Goal: Obtain resource: Download file/media

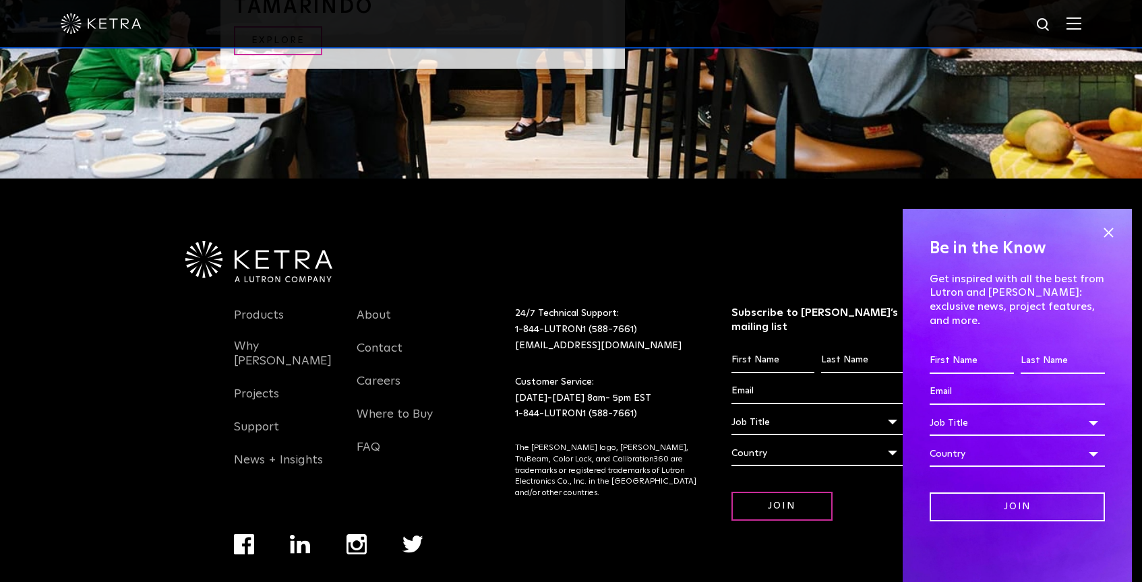
scroll to position [2855, 0]
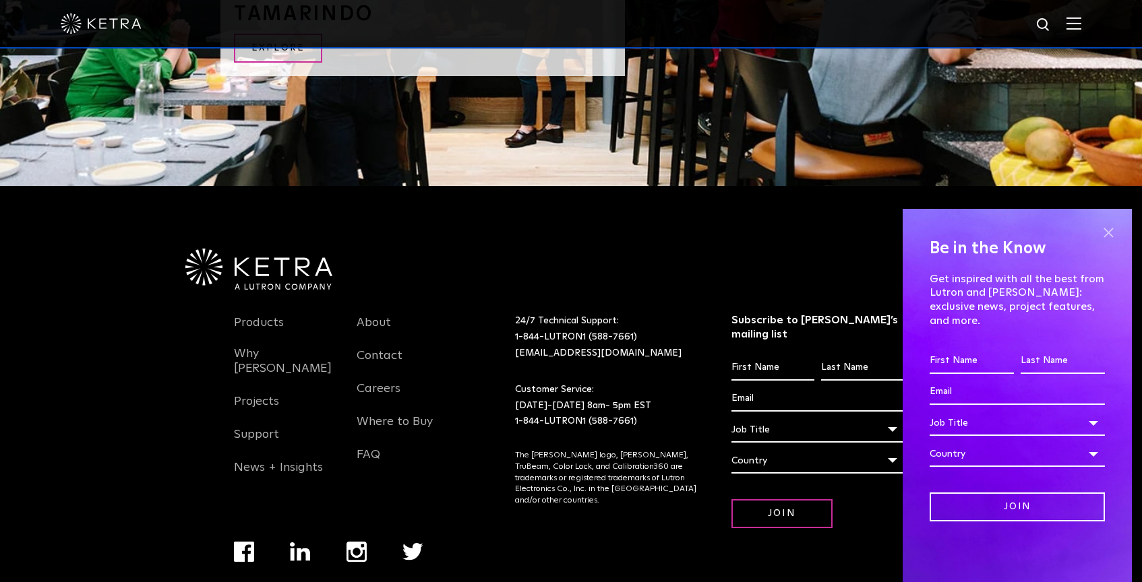
click at [1106, 243] on span at bounding box center [1108, 232] width 20 height 20
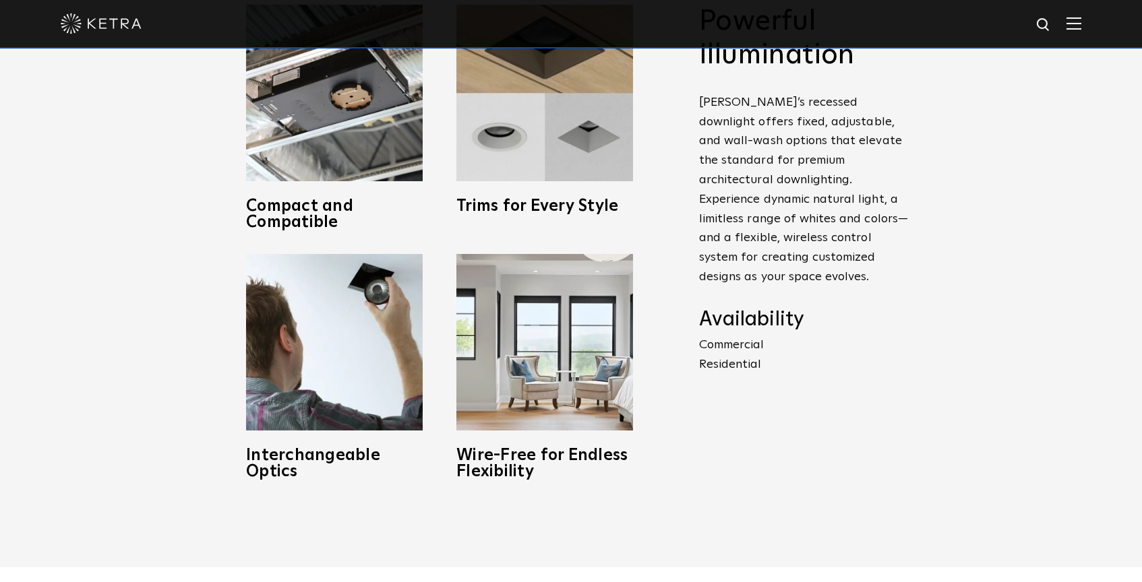
scroll to position [677, 0]
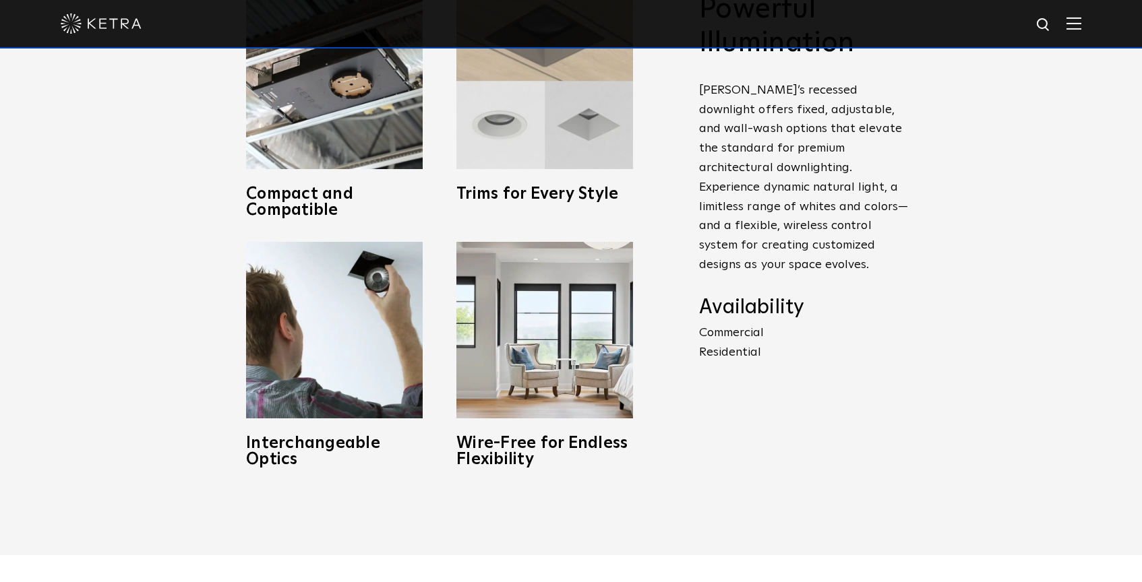
click at [507, 125] on img at bounding box center [544, 81] width 177 height 177
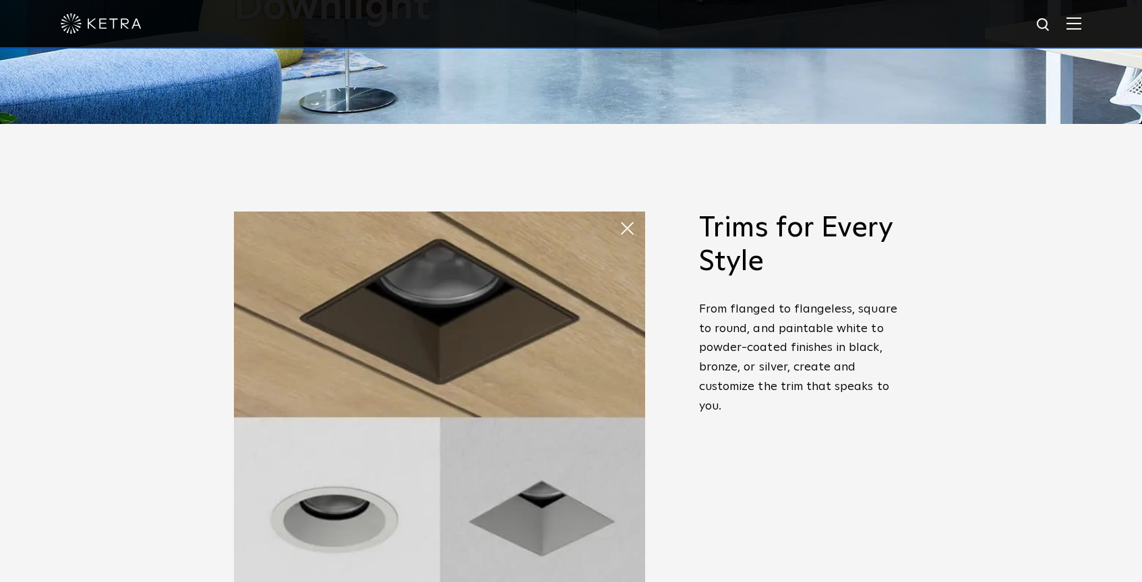
scroll to position [459, 0]
click at [575, 276] on img at bounding box center [439, 416] width 411 height 411
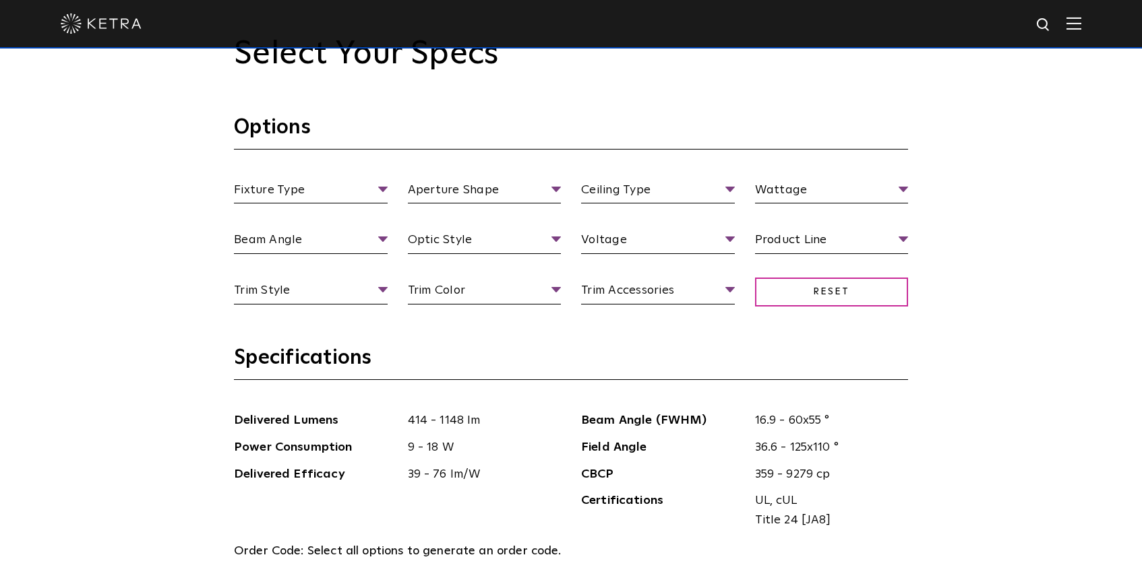
scroll to position [1281, 0]
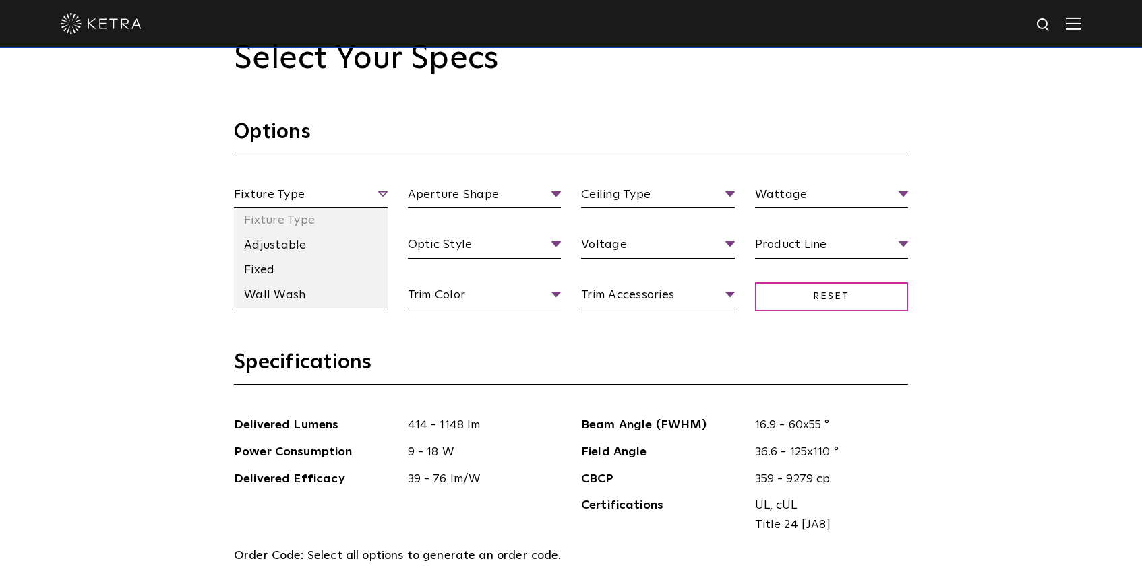
click at [377, 193] on span "Fixture Type" at bounding box center [311, 197] width 154 height 24
click at [282, 271] on li "Fixed" at bounding box center [311, 270] width 154 height 25
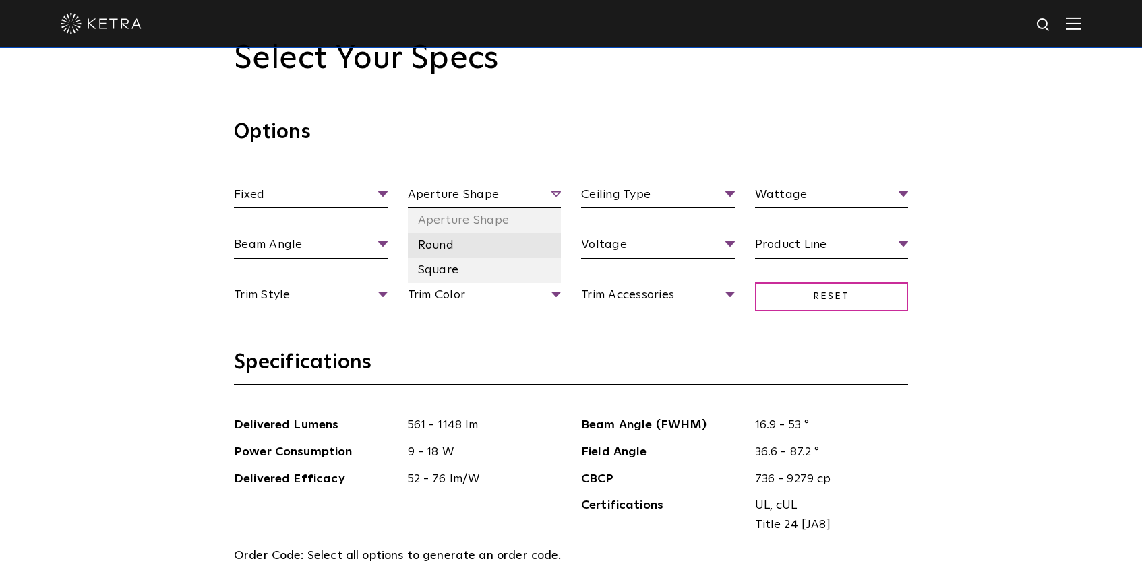
click at [442, 250] on li "Round" at bounding box center [485, 245] width 154 height 25
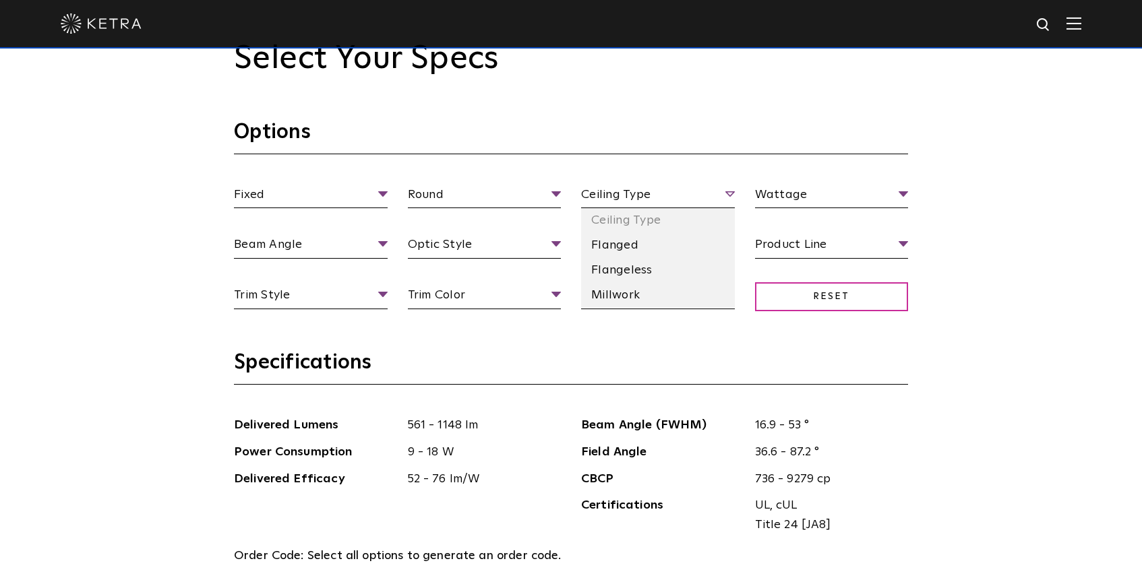
click at [632, 187] on span "Ceiling Type" at bounding box center [658, 197] width 154 height 24
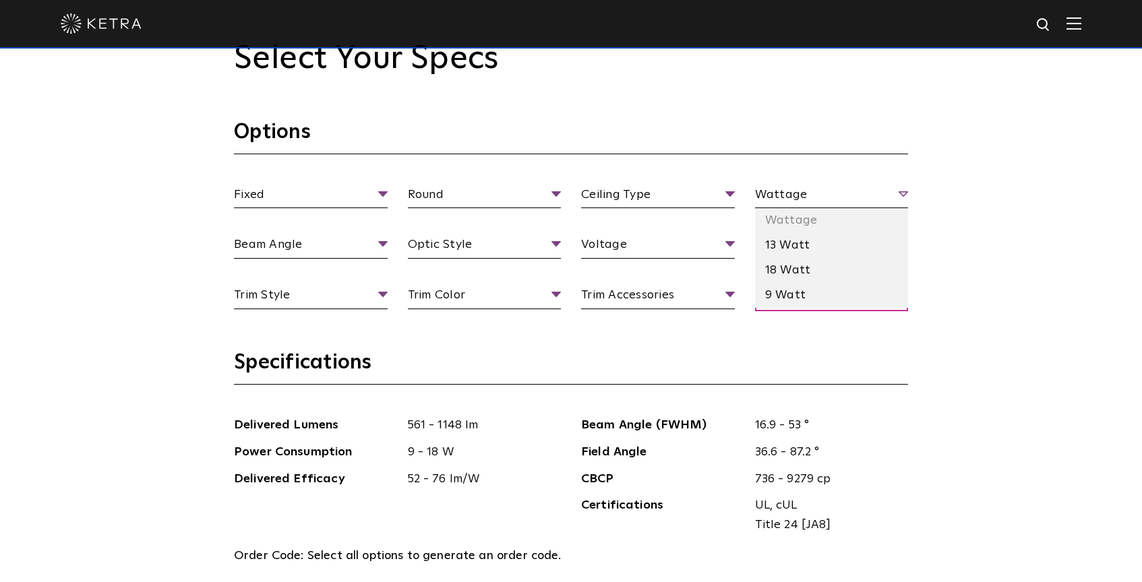
click at [816, 193] on span "Wattage" at bounding box center [832, 197] width 154 height 24
click at [815, 193] on span "Wattage" at bounding box center [832, 197] width 154 height 24
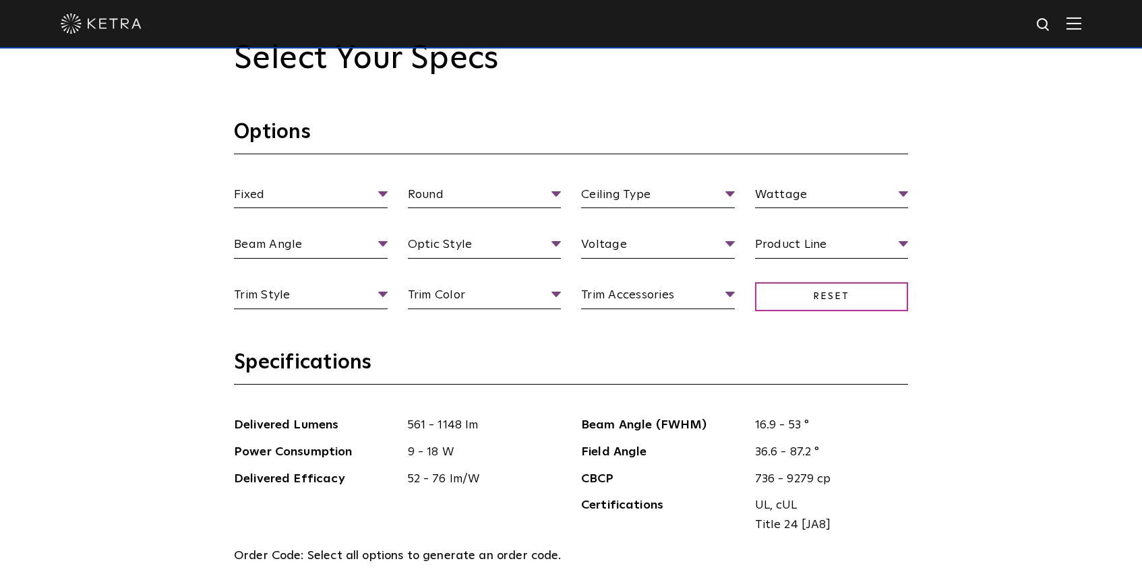
click at [704, 140] on h3 "Options" at bounding box center [571, 136] width 674 height 35
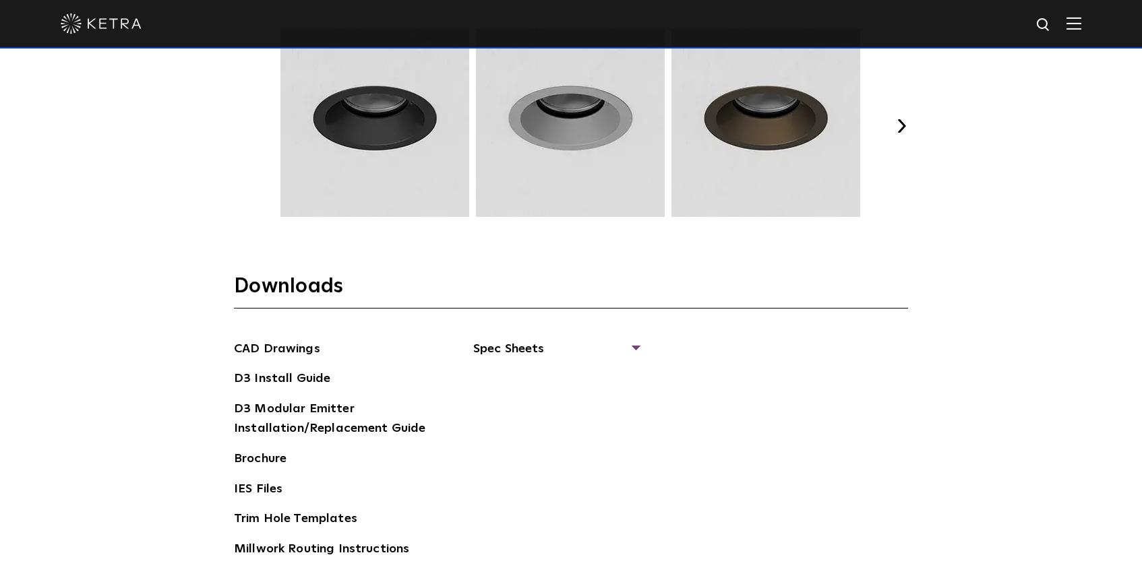
scroll to position [1934, 0]
click at [598, 131] on img at bounding box center [570, 123] width 193 height 189
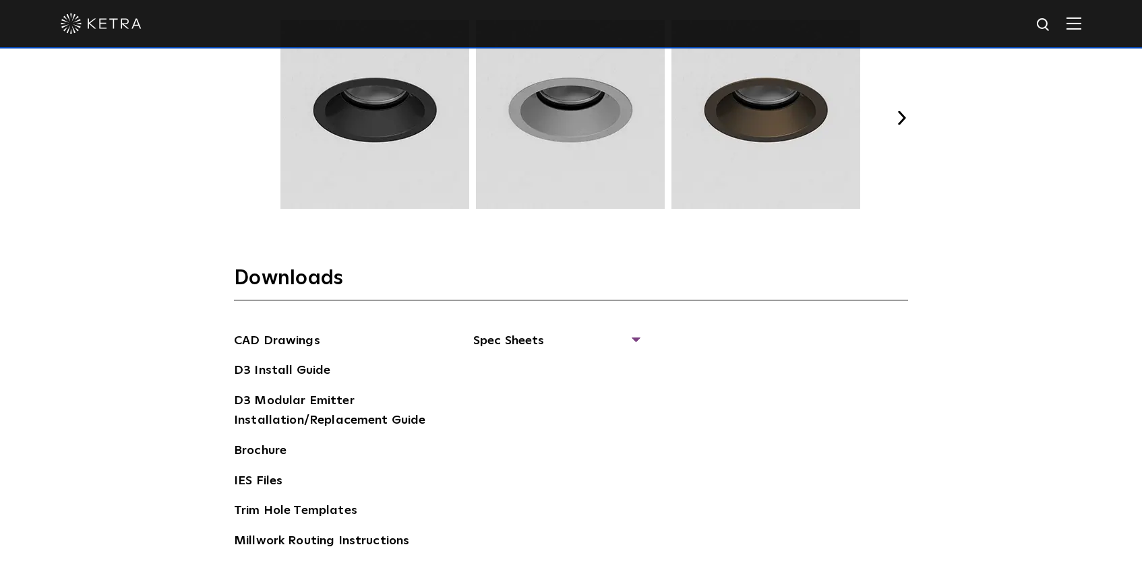
scroll to position [1940, 0]
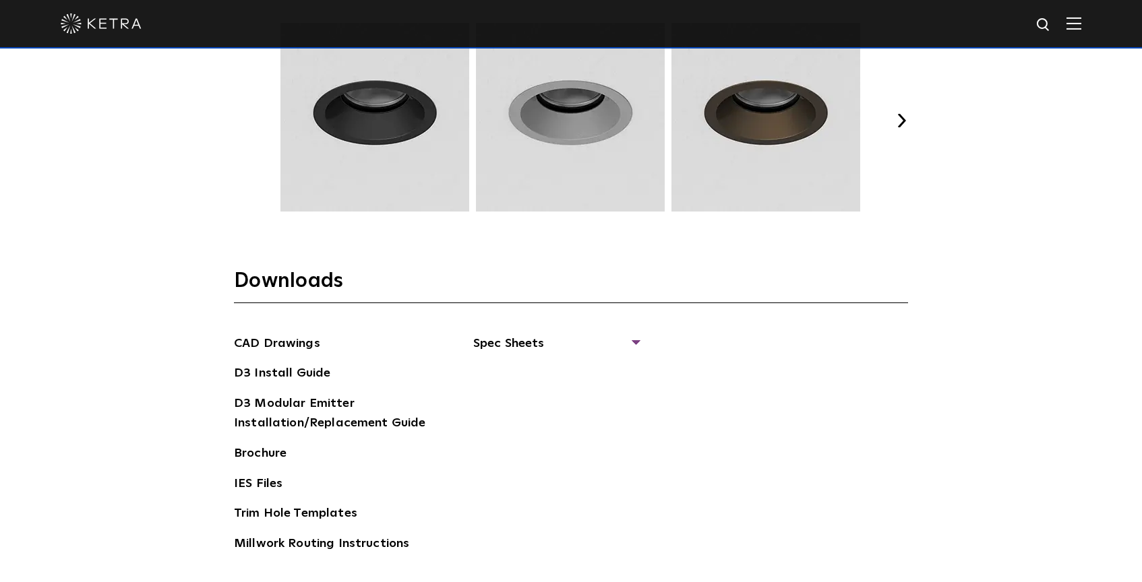
click at [901, 122] on button "Next" at bounding box center [900, 120] width 13 height 13
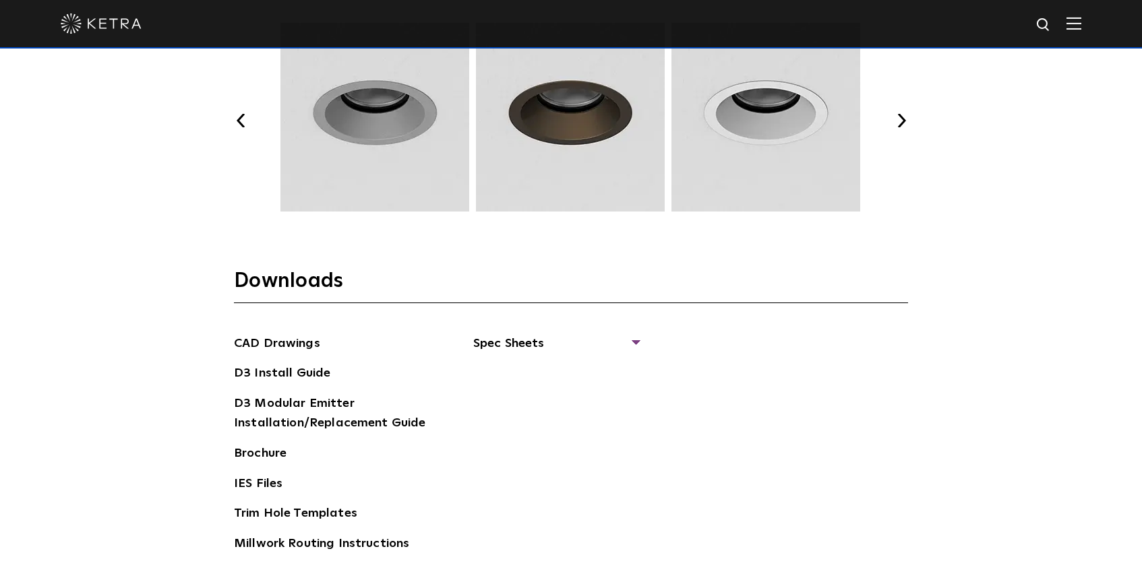
click at [901, 122] on button "Next" at bounding box center [900, 120] width 13 height 13
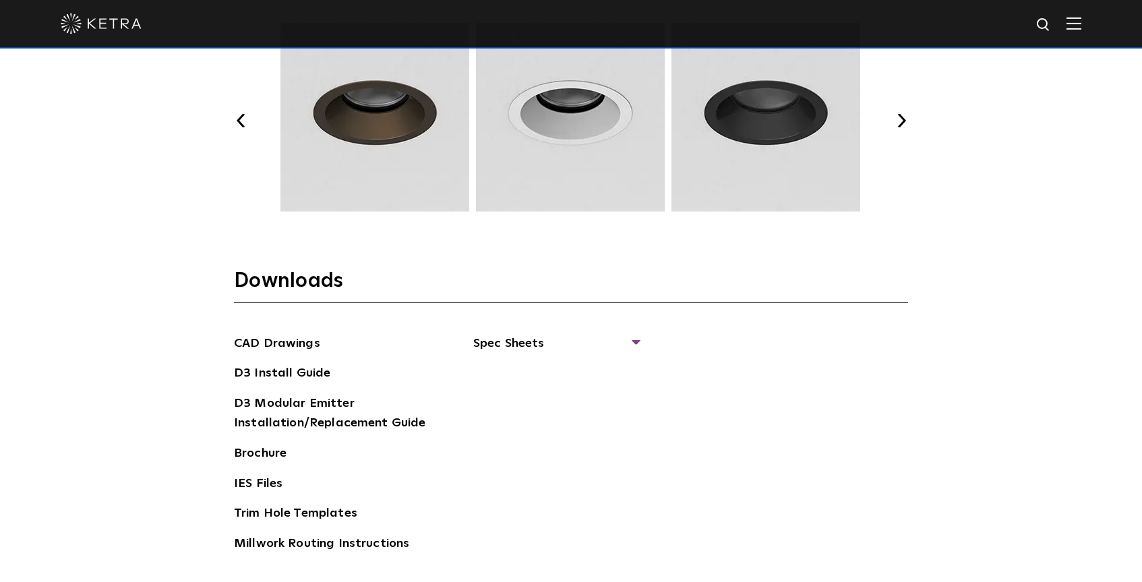
click at [901, 122] on button "Next" at bounding box center [900, 120] width 13 height 13
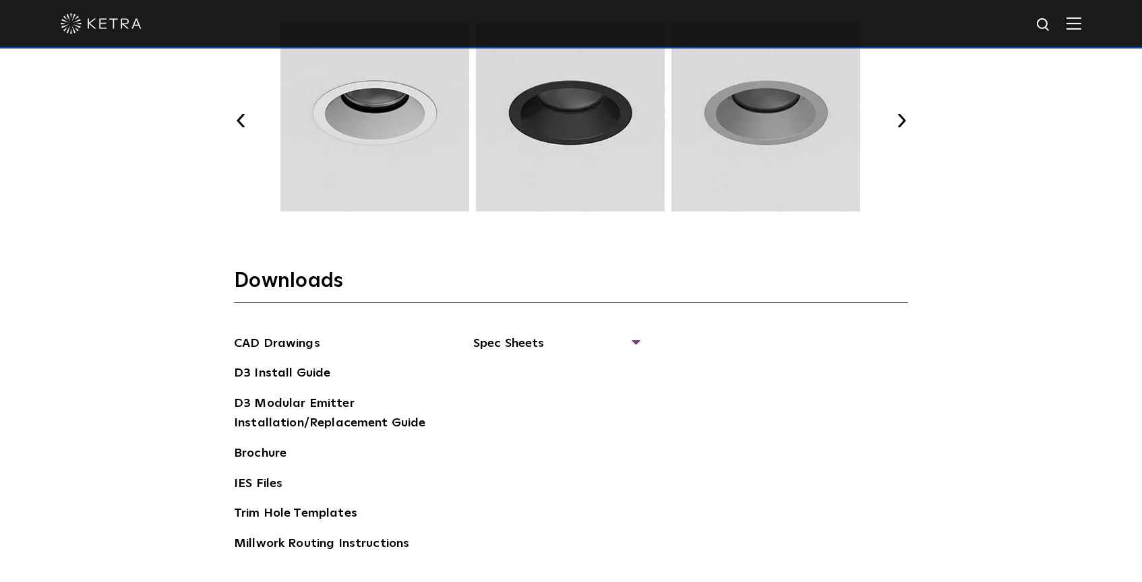
click at [324, 131] on img at bounding box center [374, 117] width 193 height 189
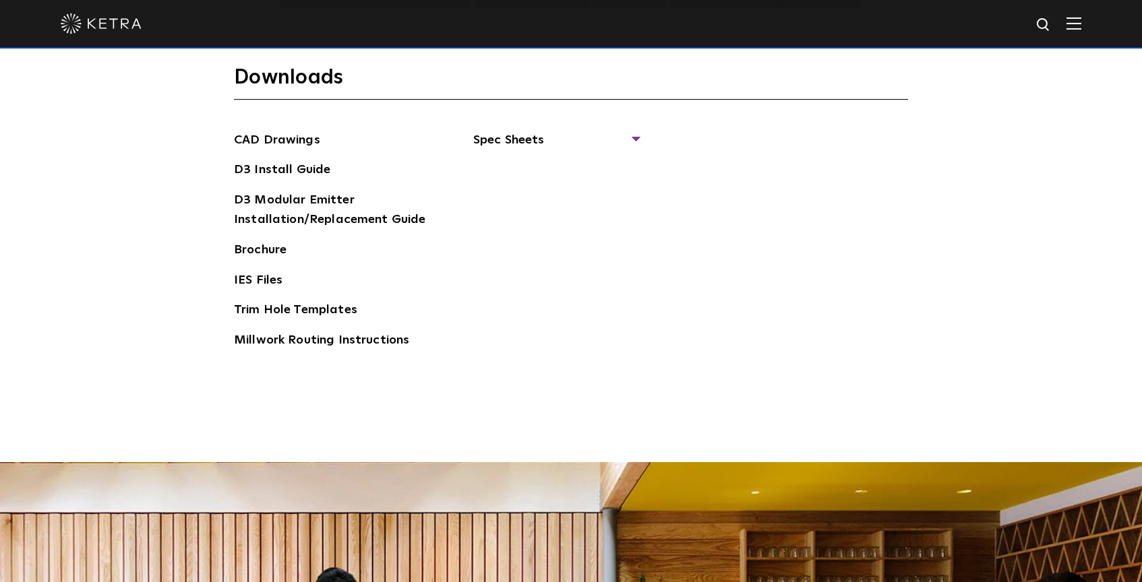
scroll to position [2188, 0]
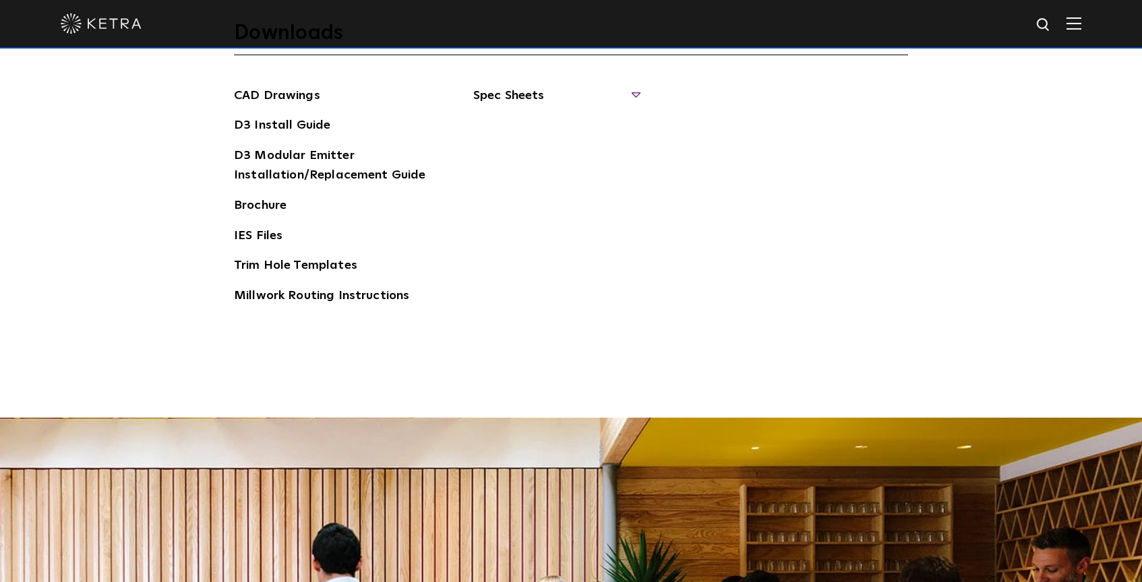
click at [632, 94] on span "Spec Sheets" at bounding box center [555, 101] width 165 height 30
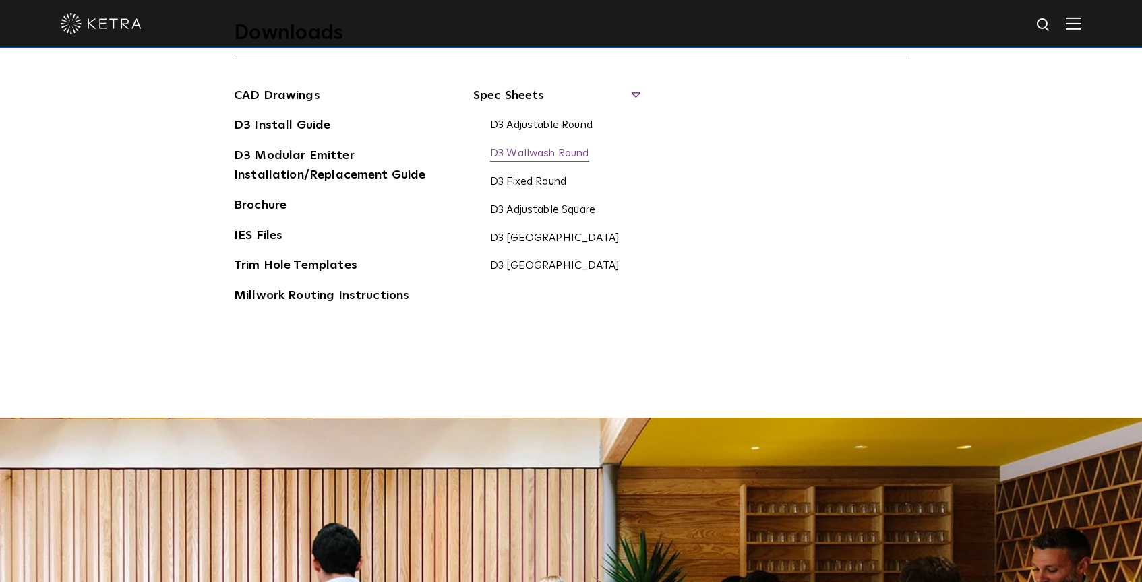
click at [535, 154] on link "D3 Wallwash Round" at bounding box center [539, 154] width 99 height 15
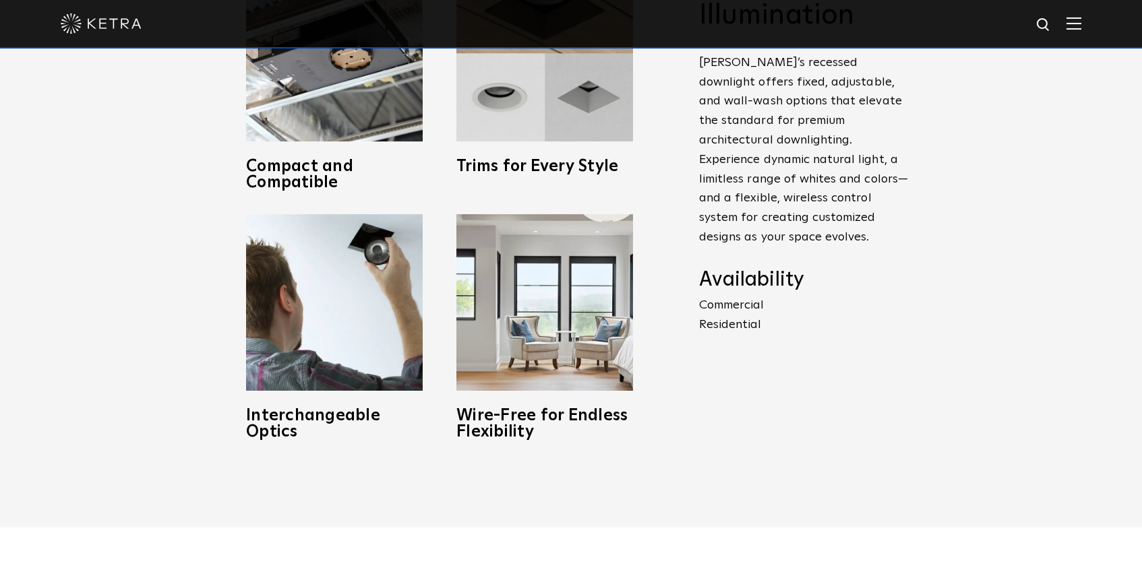
scroll to position [642, 0]
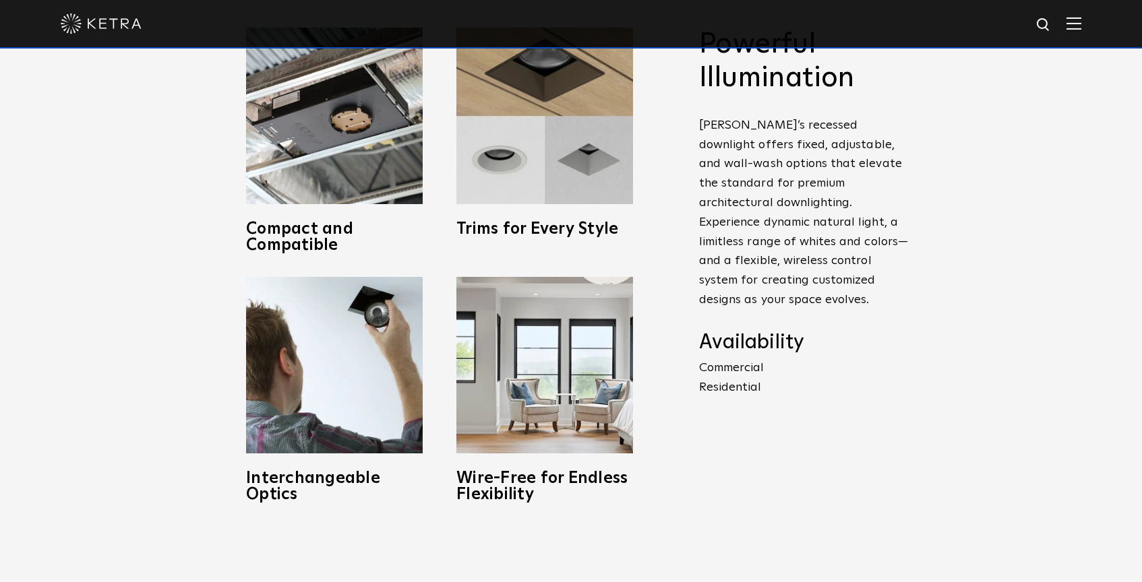
click at [135, 19] on img at bounding box center [101, 23] width 81 height 20
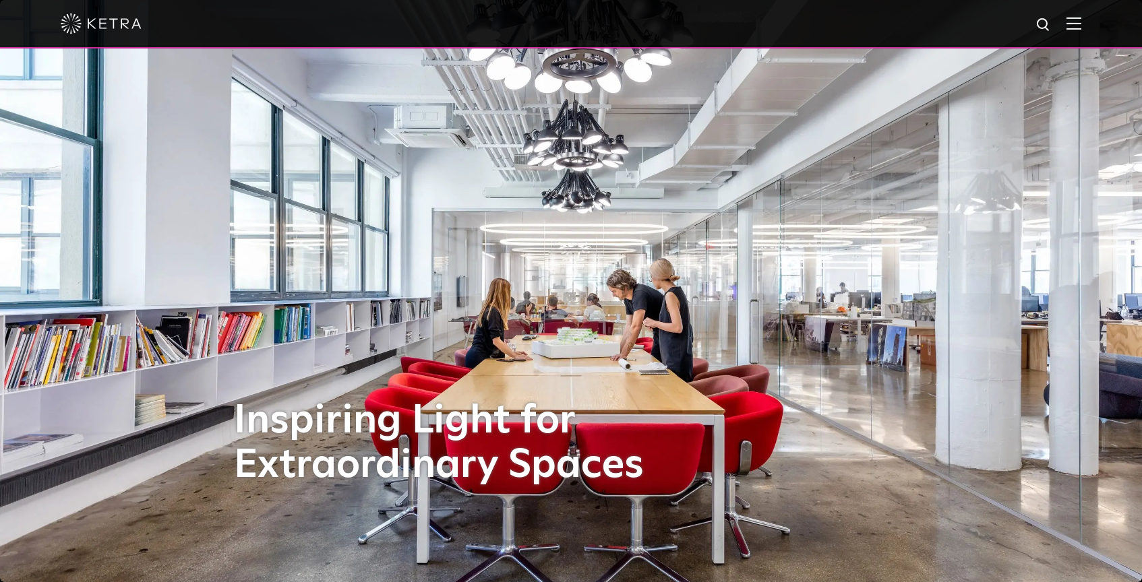
click at [123, 21] on img at bounding box center [101, 23] width 81 height 20
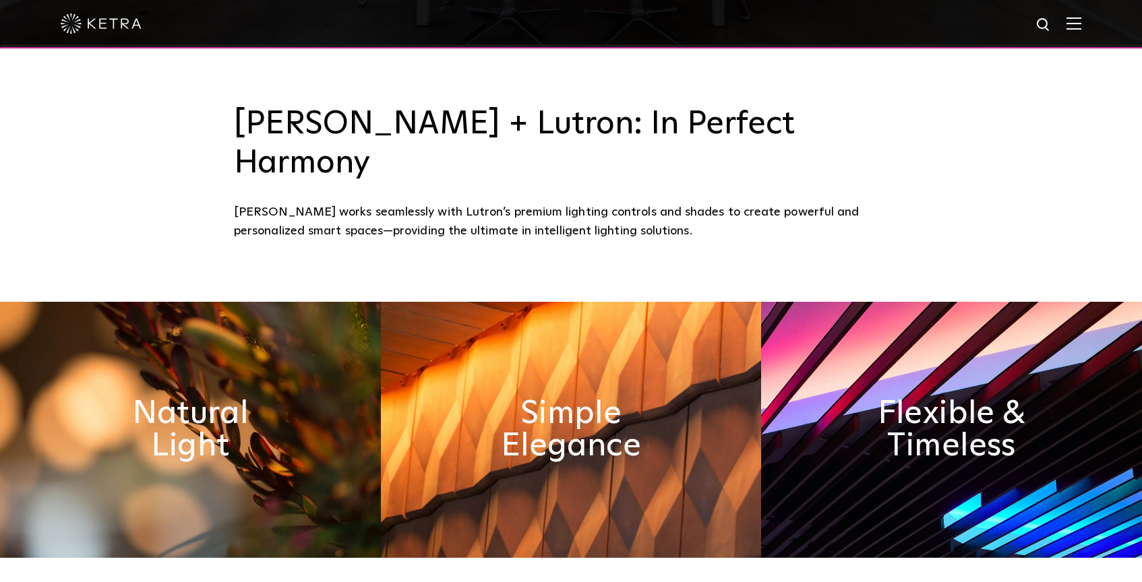
scroll to position [481, 0]
